Goal: Information Seeking & Learning: Learn about a topic

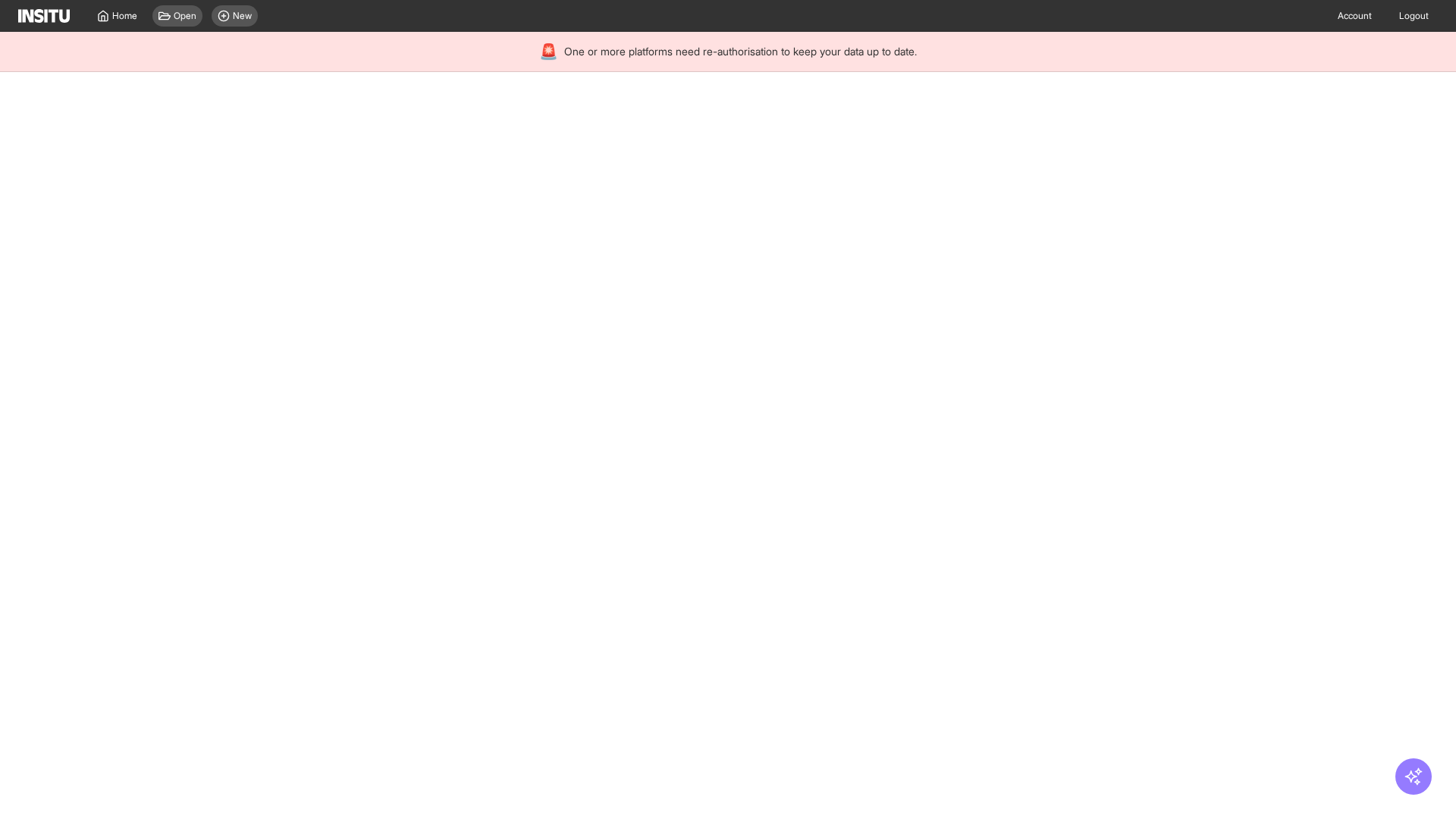
select select "**"
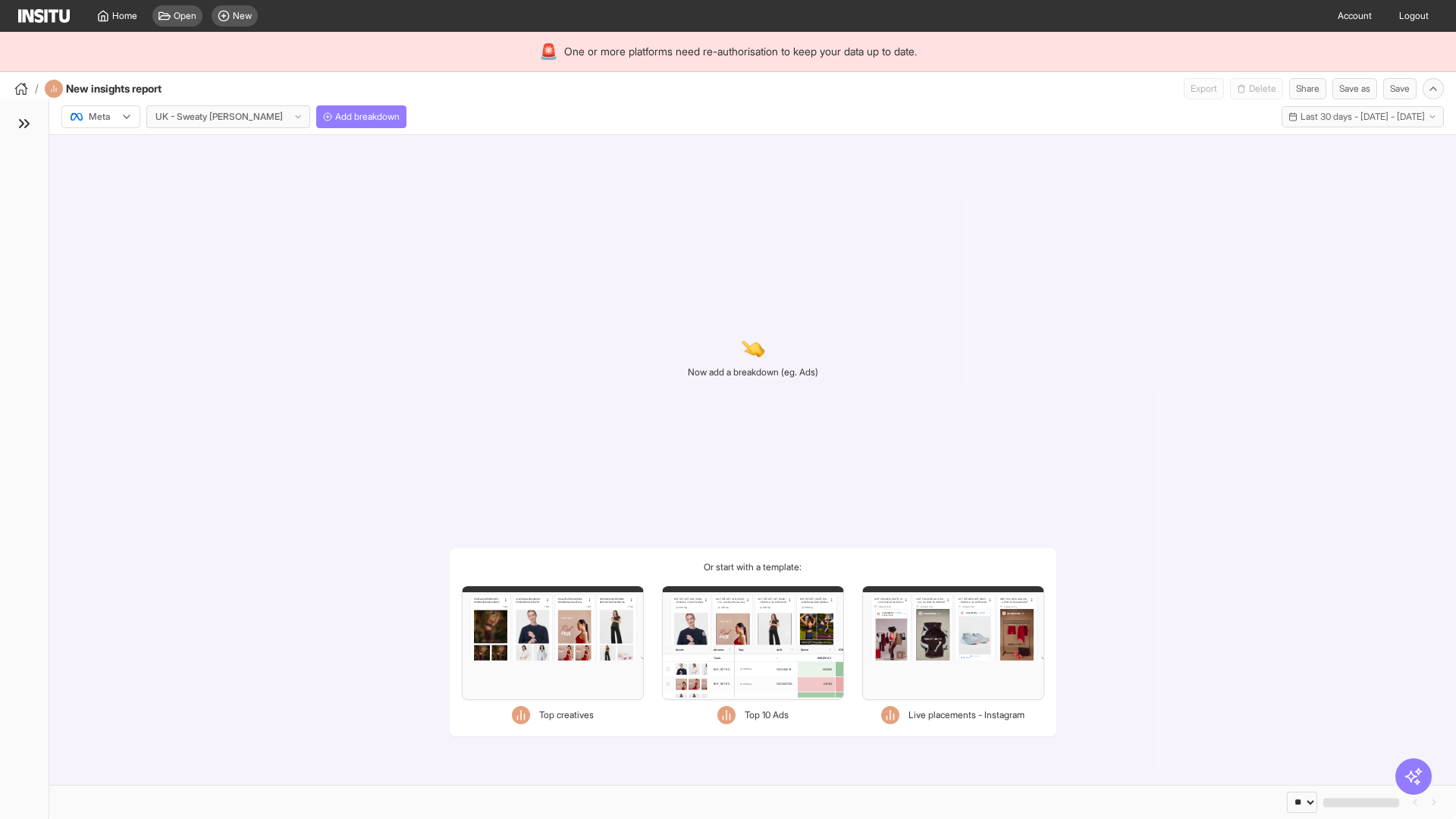
click at [101, 117] on div at bounding box center [90, 116] width 42 height 15
click at [104, 175] on span "TikTok" at bounding box center [102, 175] width 25 height 14
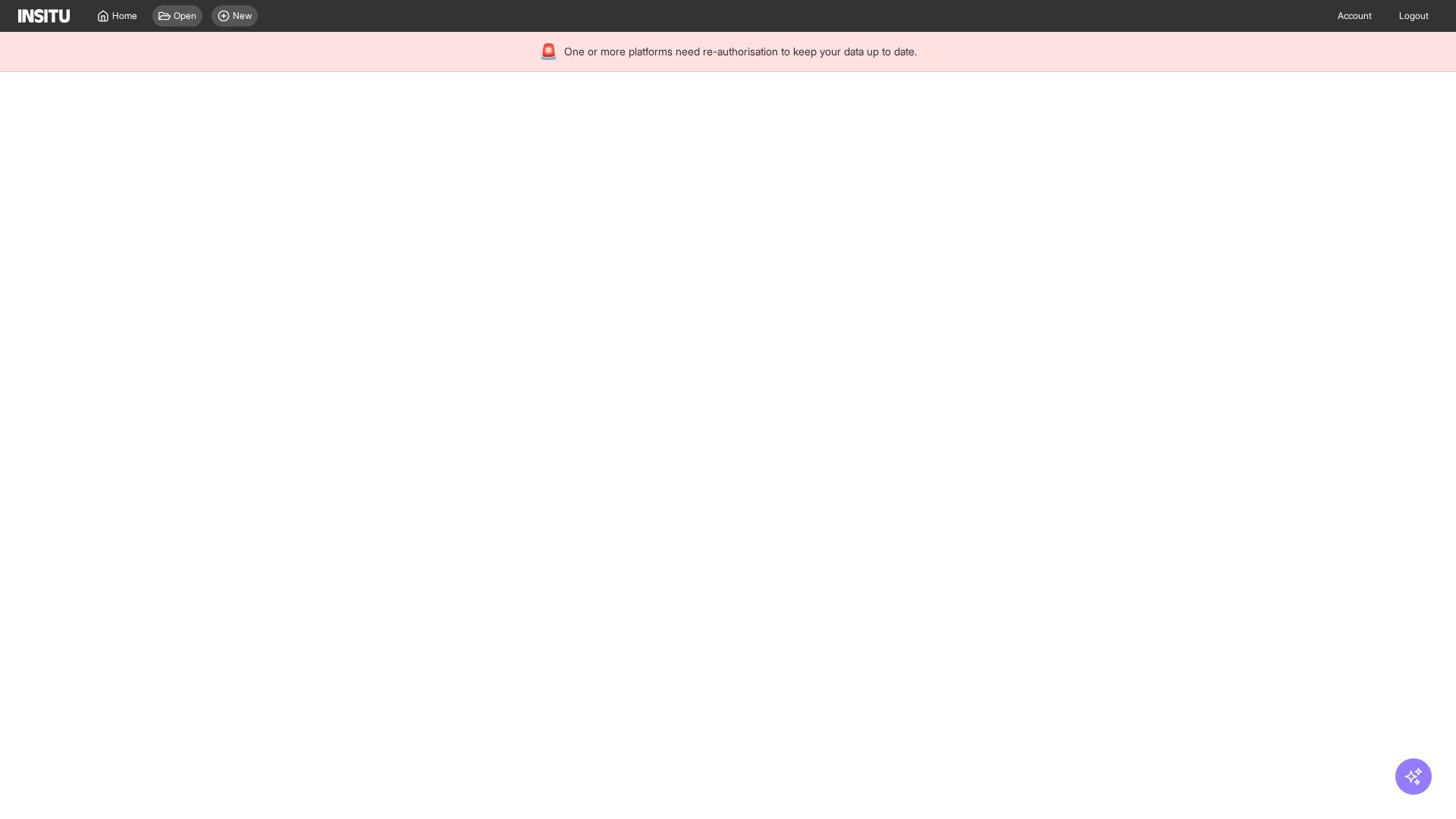
select select "**"
